Goal: Task Accomplishment & Management: Use online tool/utility

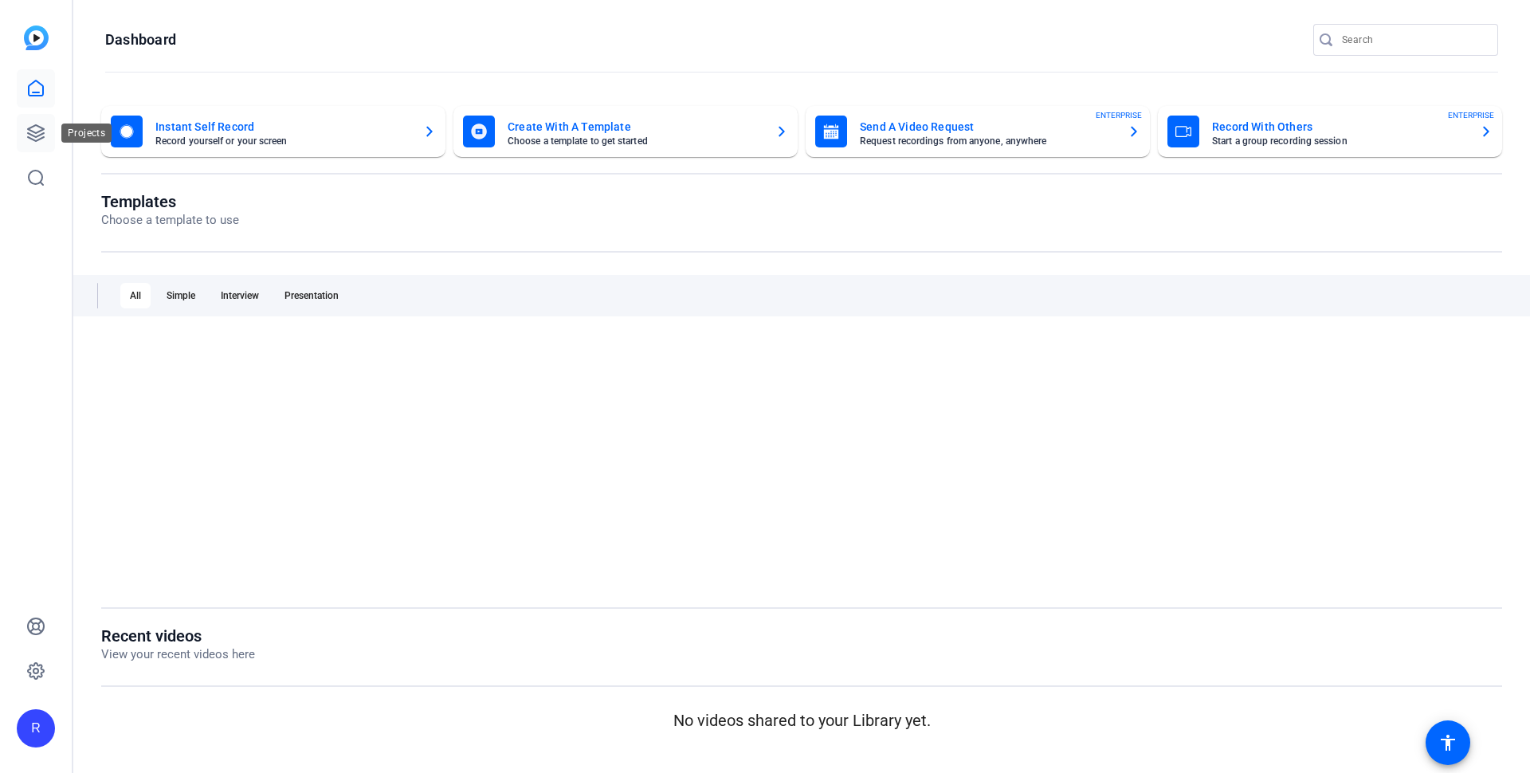
click at [26, 135] on icon at bounding box center [35, 132] width 19 height 19
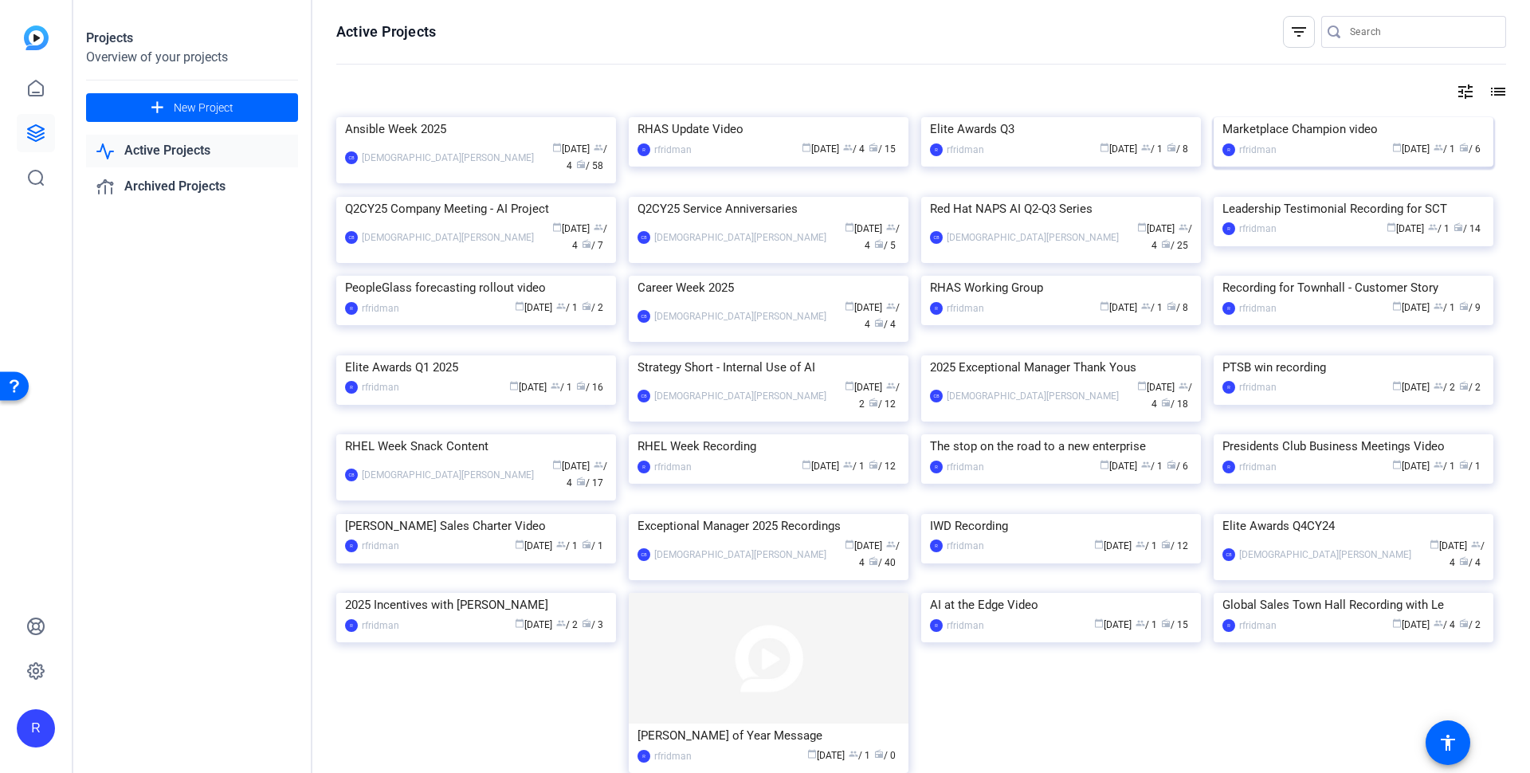
click at [1309, 141] on div "Marketplace Champion video" at bounding box center [1353, 129] width 262 height 24
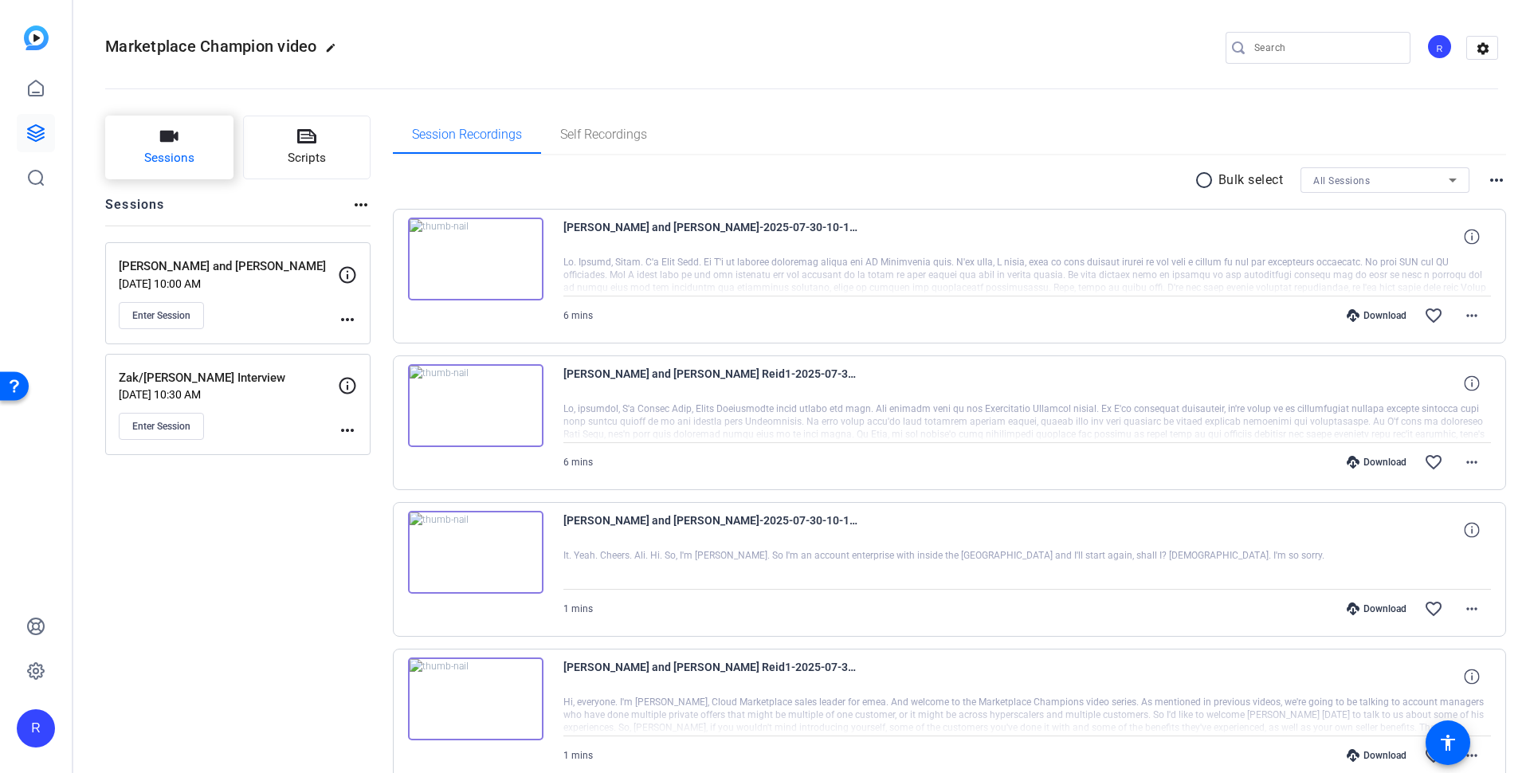
click at [175, 157] on span "Sessions" at bounding box center [169, 158] width 50 height 18
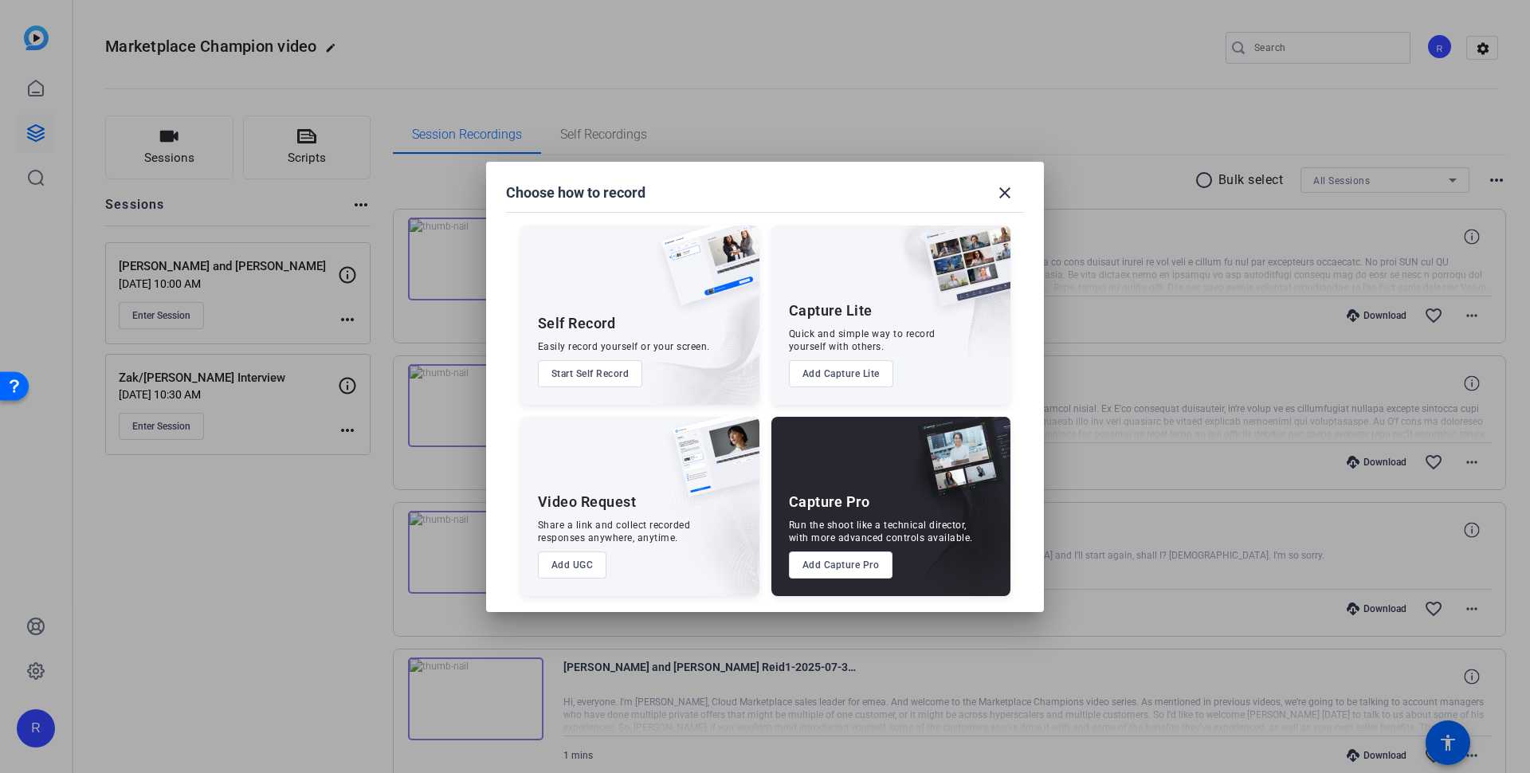
click at [868, 565] on button "Add Capture Pro" at bounding box center [841, 564] width 104 height 27
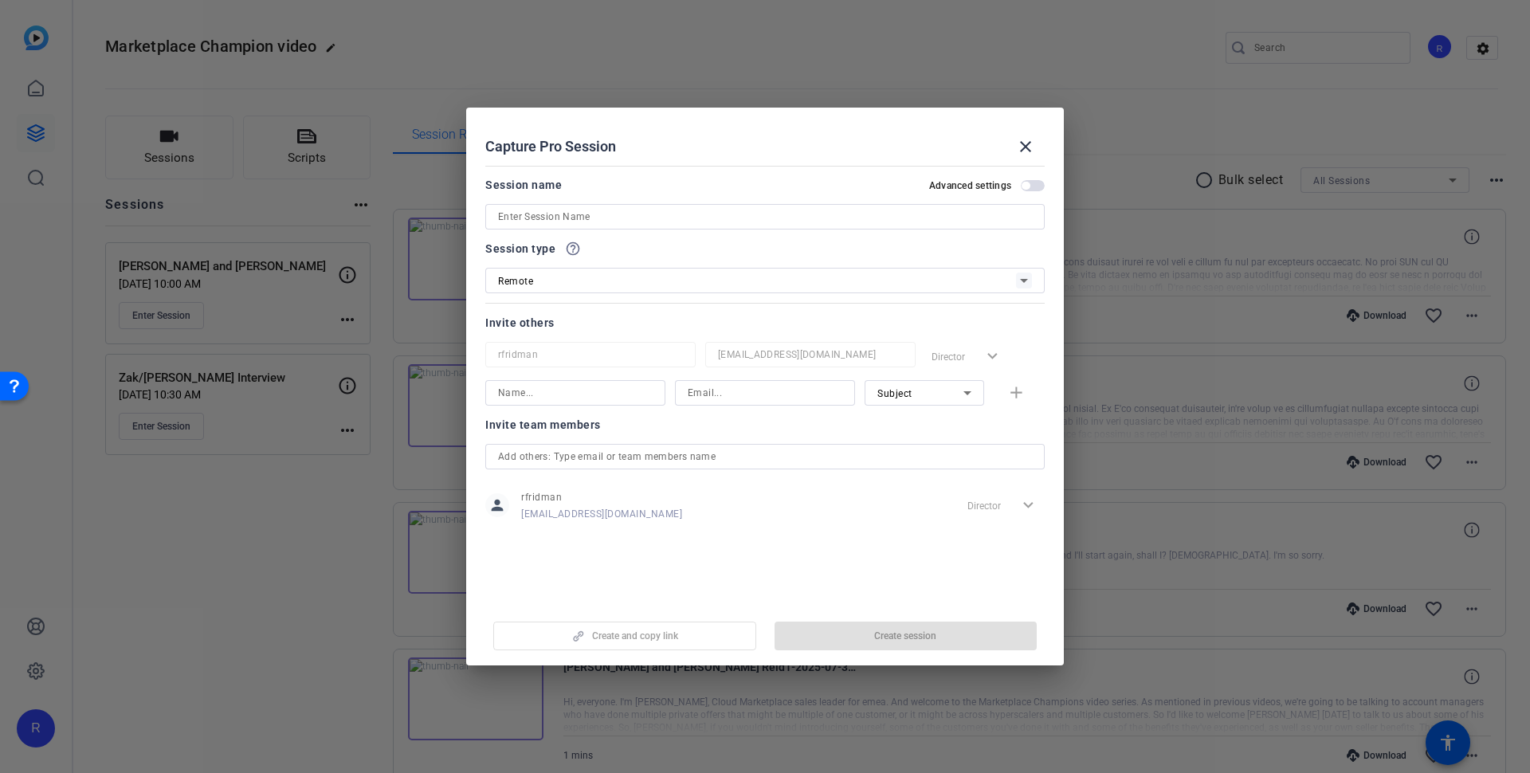
click at [597, 217] on input at bounding box center [765, 216] width 534 height 19
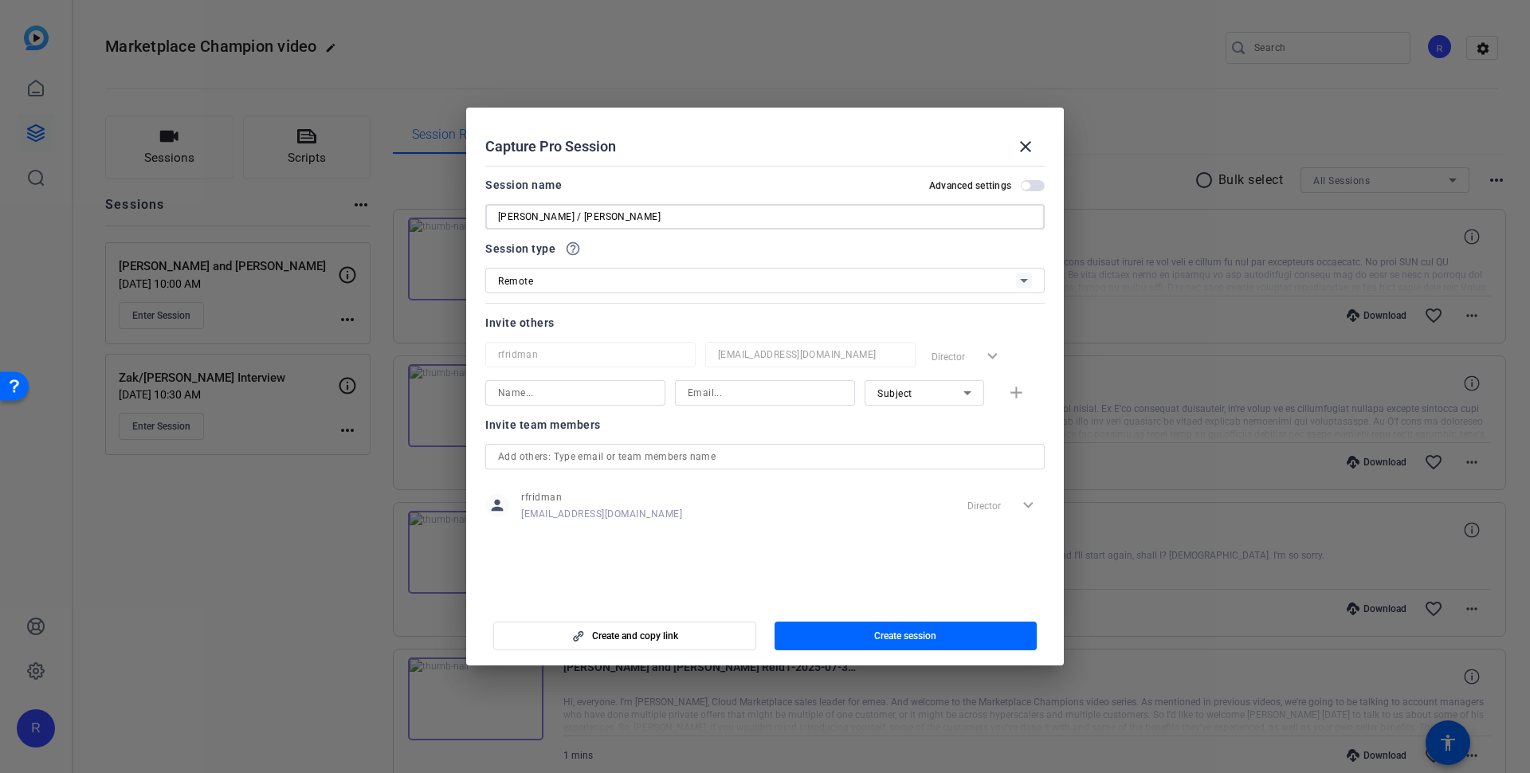
type input "[PERSON_NAME] / [PERSON_NAME]"
click at [516, 390] on input at bounding box center [575, 392] width 155 height 19
click at [738, 391] on input at bounding box center [765, 392] width 155 height 19
paste input "[EMAIL_ADDRESS][DOMAIN_NAME]"
type input "[EMAIL_ADDRESS][DOMAIN_NAME]"
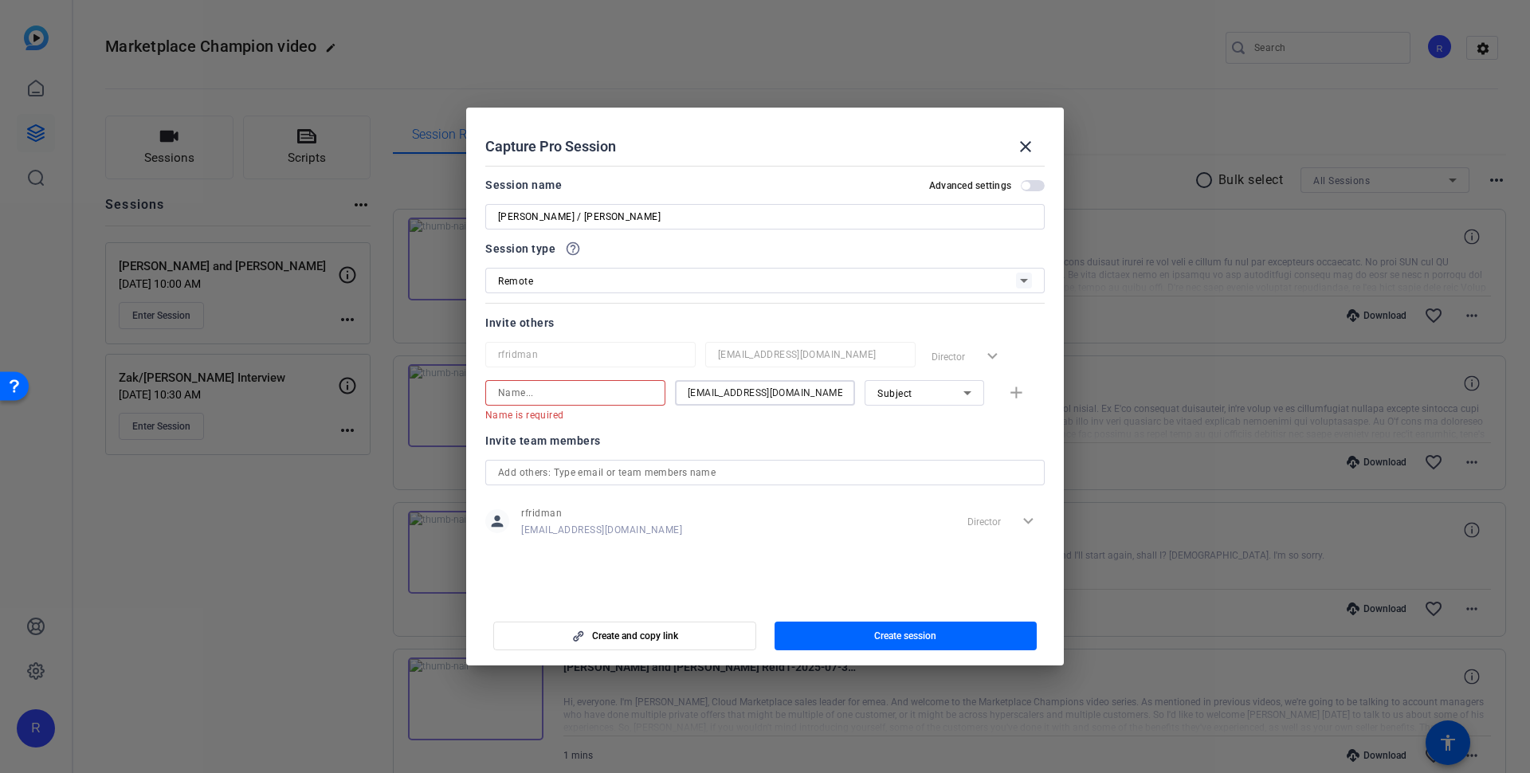
click at [618, 391] on input at bounding box center [575, 392] width 155 height 19
paste input "[PERSON_NAME]"
type input "[PERSON_NAME]"
click at [1011, 391] on mat-icon "add" at bounding box center [1016, 393] width 20 height 20
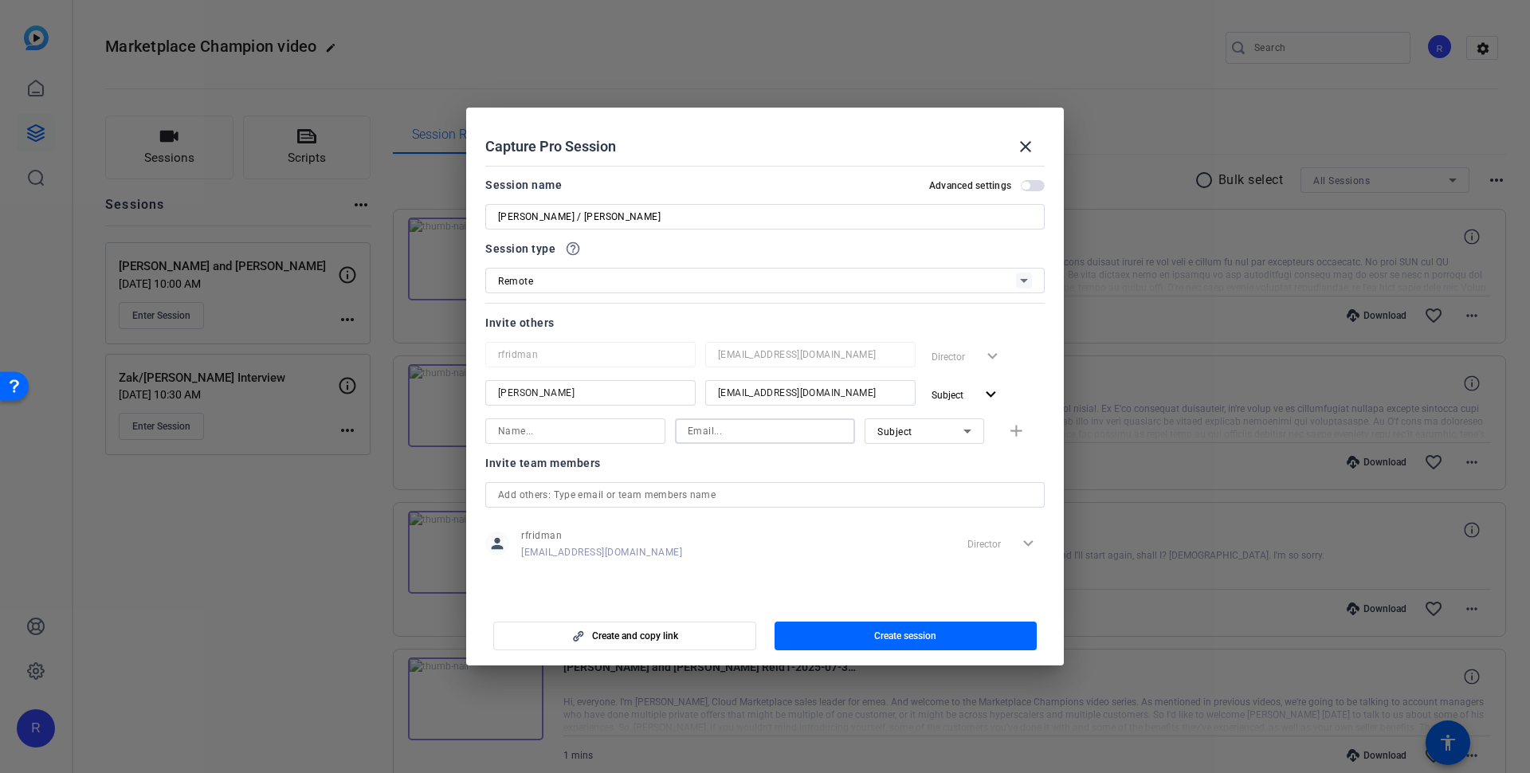
click at [832, 429] on input at bounding box center [765, 430] width 155 height 19
paste input "[EMAIL_ADDRESS][DOMAIN_NAME]"
type input "[EMAIL_ADDRESS][DOMAIN_NAME]"
click at [605, 422] on input at bounding box center [575, 430] width 155 height 19
type input "[PERSON_NAME]"
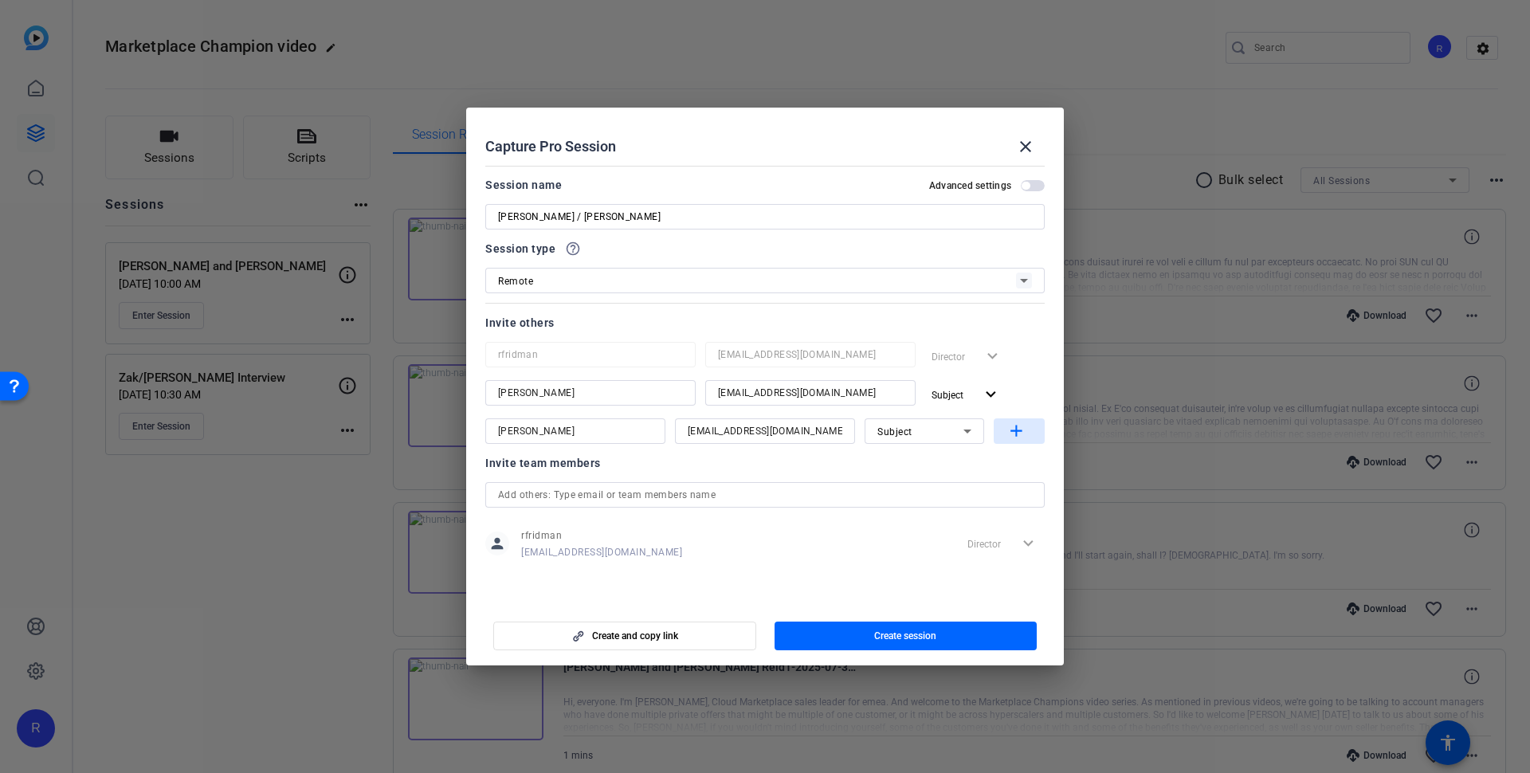
click at [1024, 429] on mat-icon "add" at bounding box center [1016, 431] width 20 height 20
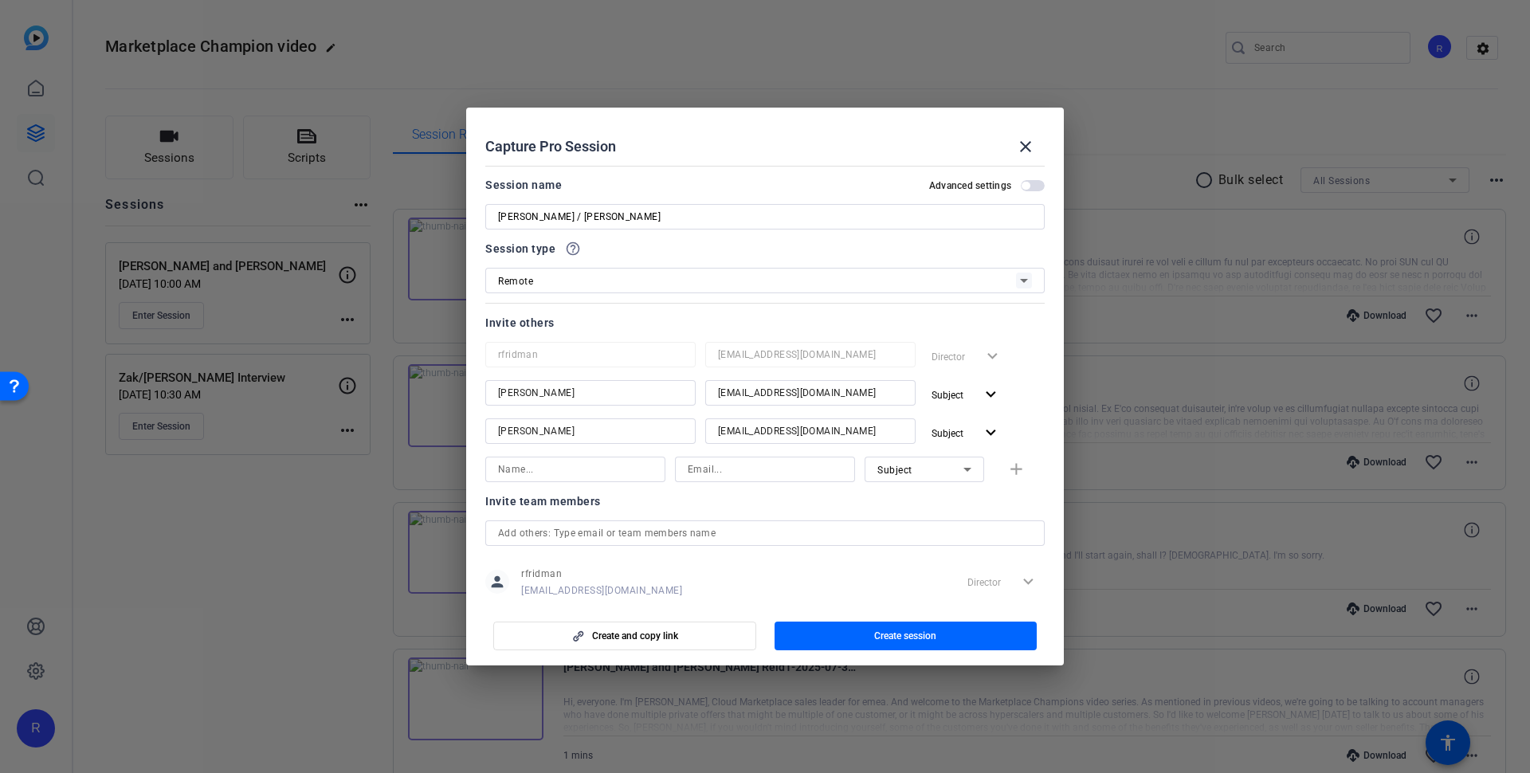
click at [925, 467] on div "Subject" at bounding box center [920, 470] width 86 height 20
click at [930, 518] on mat-option "Watcher" at bounding box center [915, 526] width 120 height 25
click at [740, 472] on input at bounding box center [765, 469] width 155 height 19
paste input "[EMAIL_ADDRESS][DOMAIN_NAME]"
type input "[EMAIL_ADDRESS][DOMAIN_NAME]"
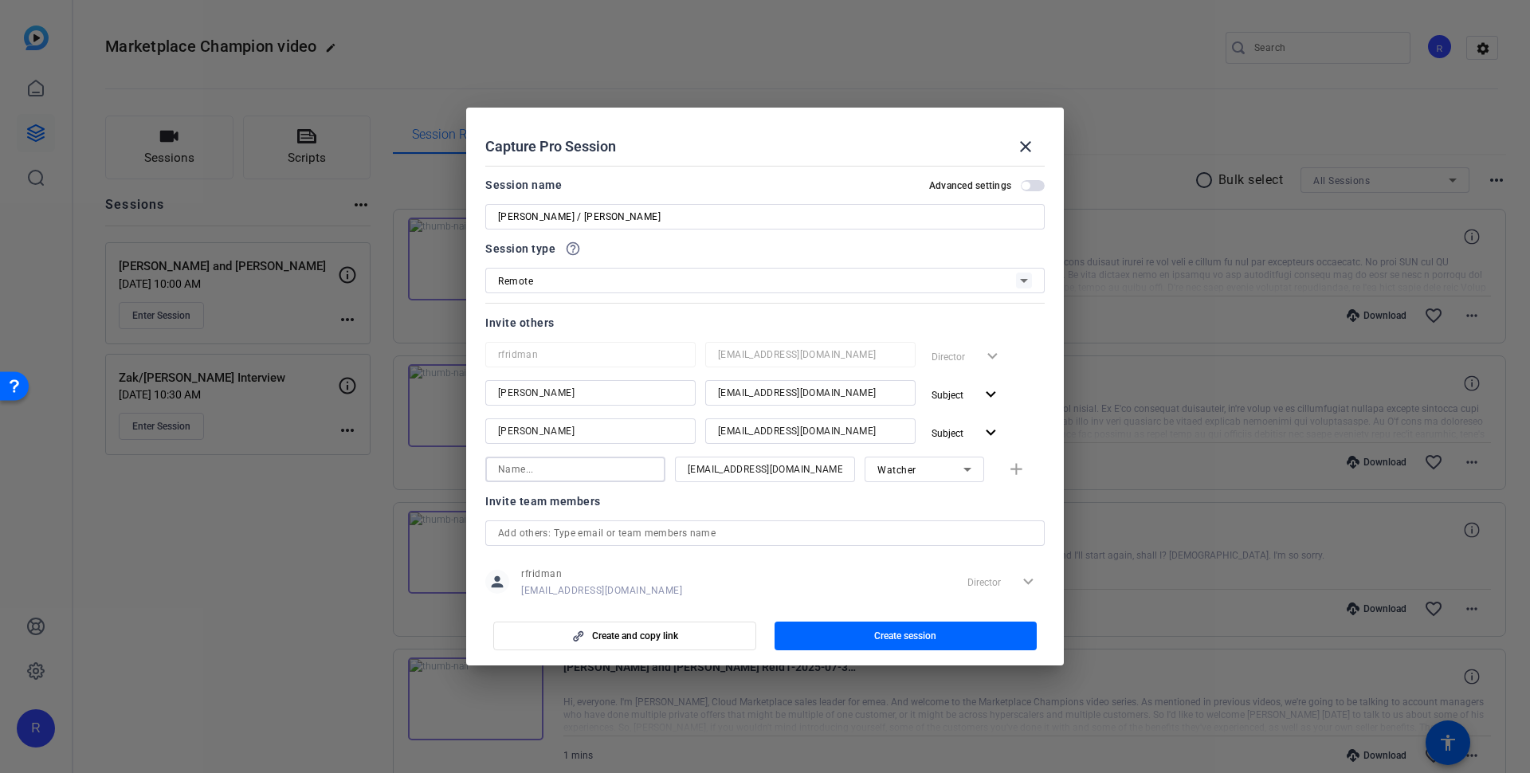
click at [576, 460] on input at bounding box center [575, 469] width 155 height 19
type input "[PERSON_NAME]"
click at [1006, 467] on mat-icon "add" at bounding box center [1016, 470] width 20 height 20
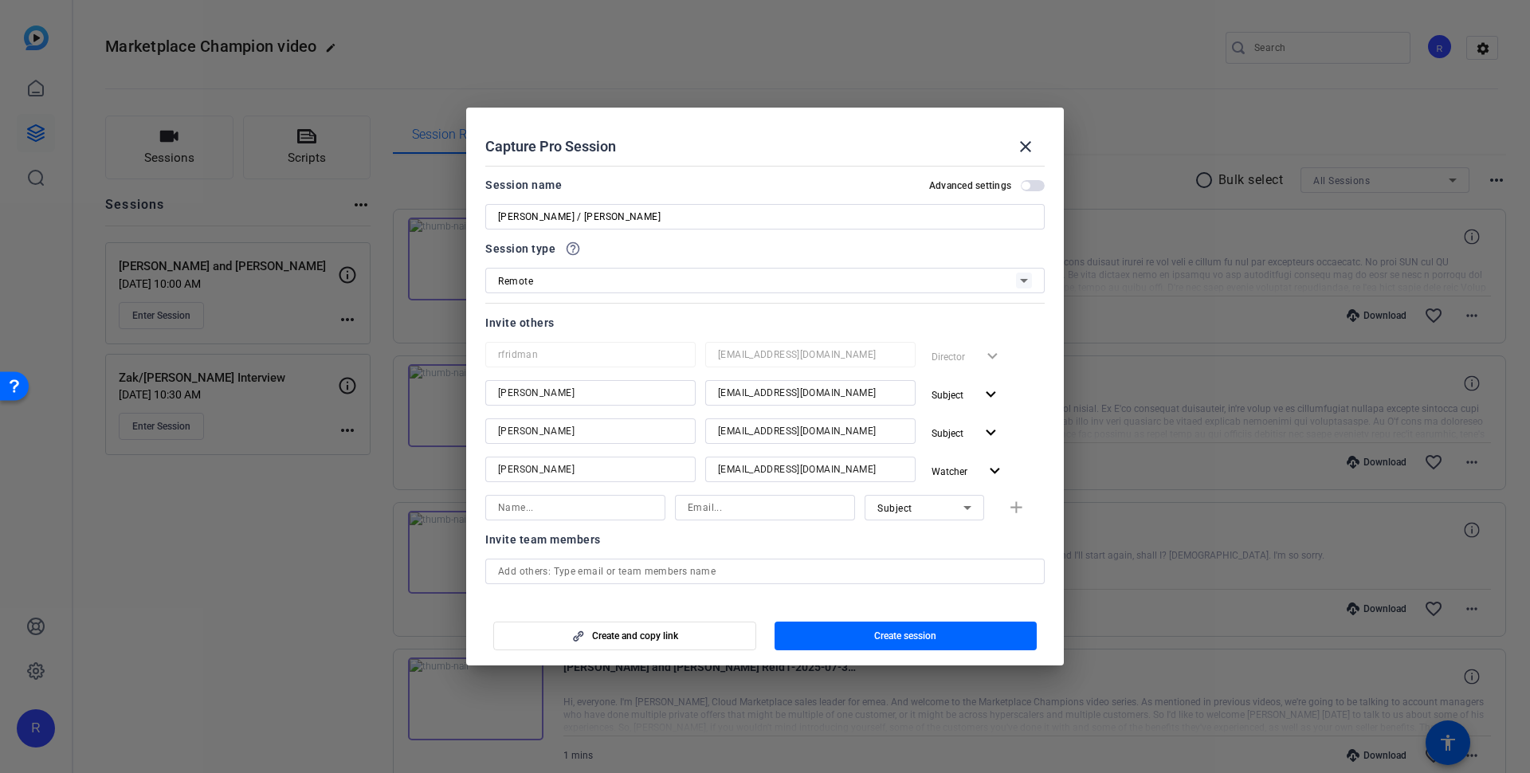
click at [584, 541] on div "Invite team members" at bounding box center [764, 539] width 559 height 19
click at [888, 632] on span "Create session" at bounding box center [905, 635] width 62 height 13
